Goal: Navigation & Orientation: Find specific page/section

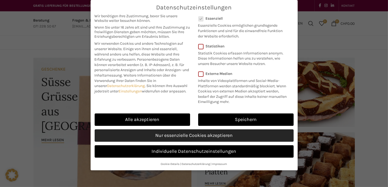
click at [192, 136] on link "Nur essenzielle Cookies akzeptieren" at bounding box center [194, 136] width 199 height 12
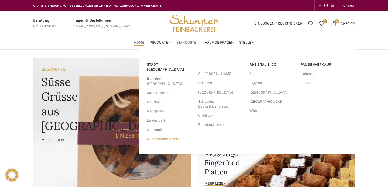
click at [176, 135] on link "Rorschacherstrasse" at bounding box center [170, 139] width 46 height 9
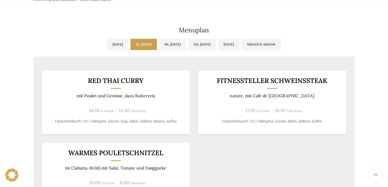
scroll to position [297, 0]
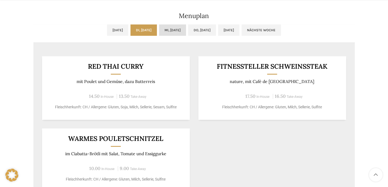
click at [175, 30] on link "Mi, 03.09.2025" at bounding box center [172, 30] width 27 height 11
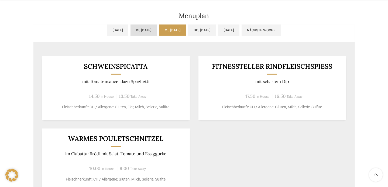
click at [140, 28] on link "Di, 02.09.2025" at bounding box center [144, 30] width 26 height 11
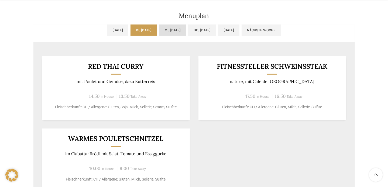
click at [172, 30] on link "Mi, 03.09.2025" at bounding box center [172, 30] width 27 height 11
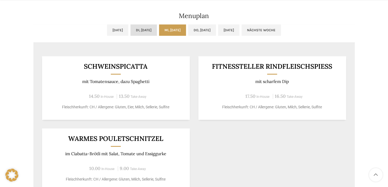
click at [119, 29] on ul "Mo, 01.09.2025 Di, 02.09.2025 Mi, 03.09.2025 Do, 04.09.2025 Fr, 05.09.2025 Näch…" at bounding box center [194, 34] width 322 height 18
click at [131, 33] on link "Di, 02.09.2025" at bounding box center [144, 30] width 26 height 11
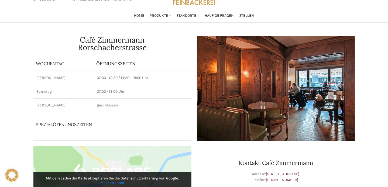
scroll to position [0, 0]
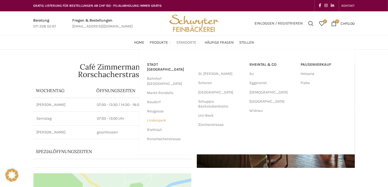
click at [162, 116] on link "Lindenpark" at bounding box center [170, 120] width 46 height 9
